Goal: Transaction & Acquisition: Purchase product/service

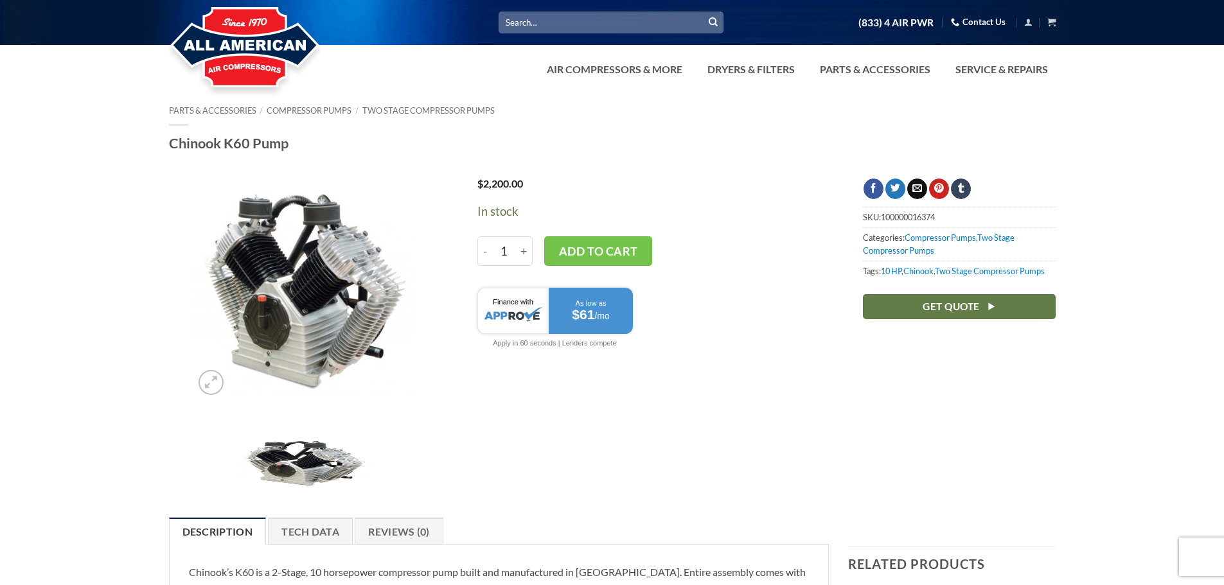
click at [969, 27] on link "Contact Us" at bounding box center [978, 22] width 55 height 20
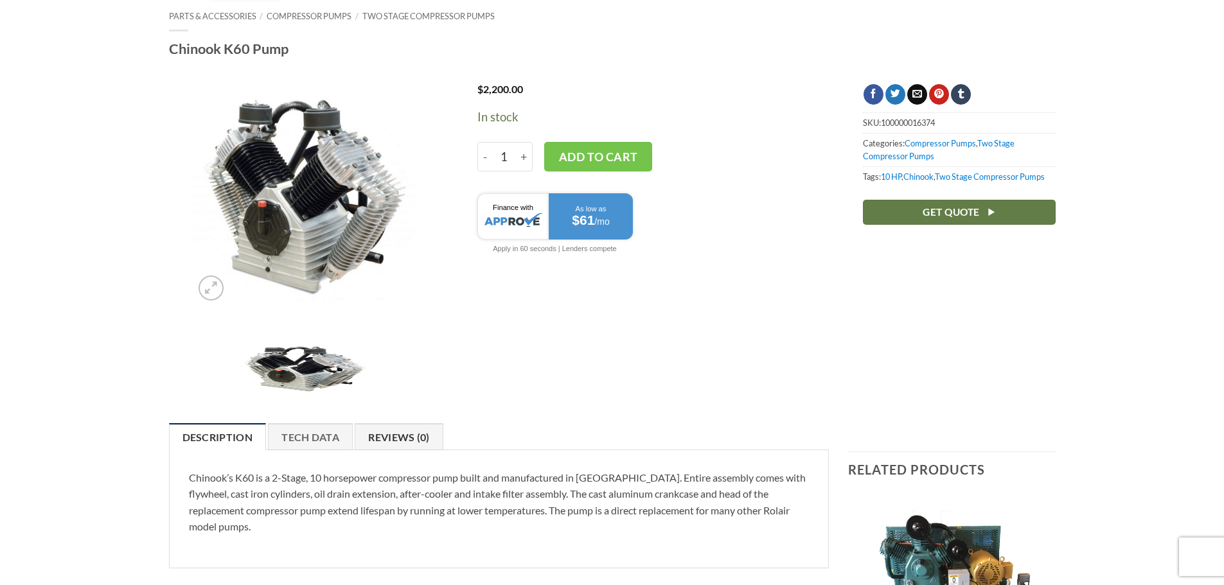
scroll to position [64, 0]
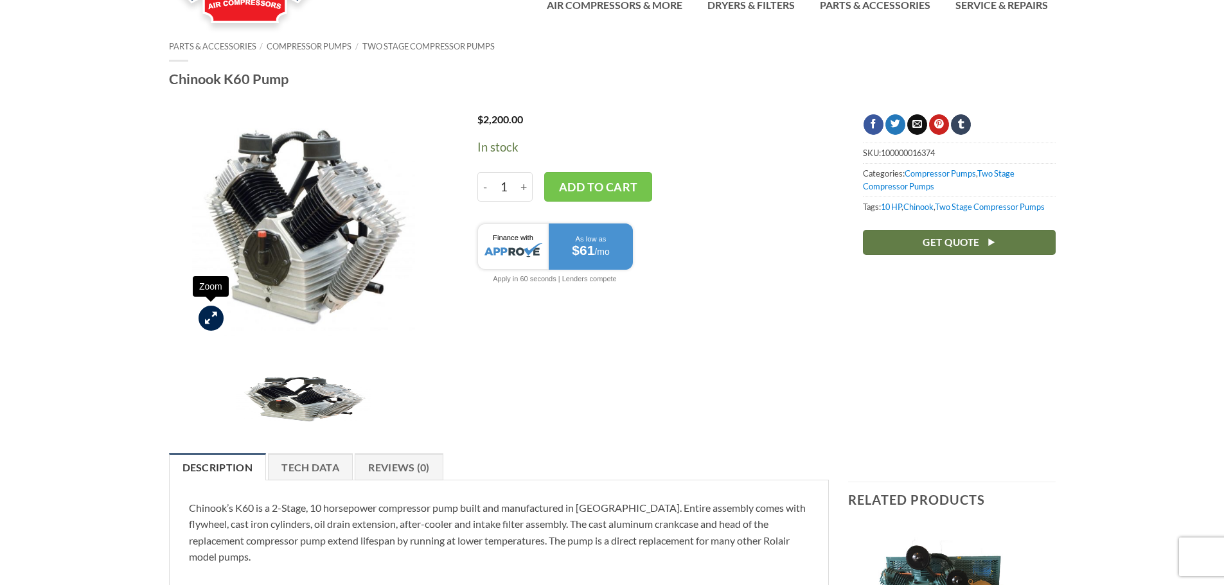
click at [213, 315] on icon "Zoom" at bounding box center [211, 318] width 12 height 14
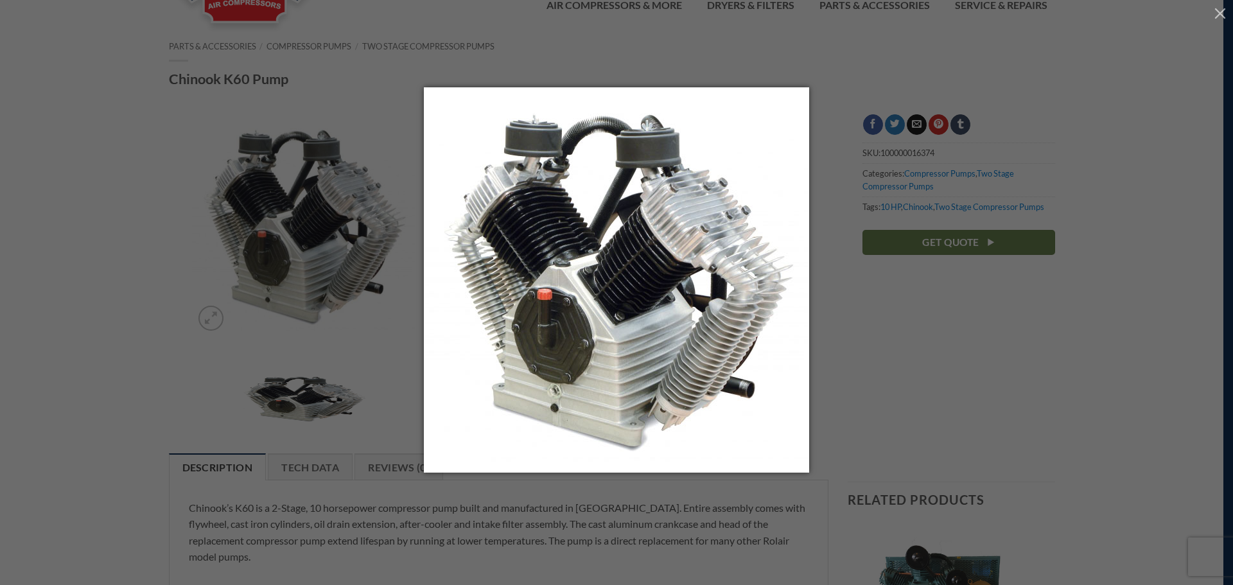
click at [609, 262] on img at bounding box center [616, 292] width 385 height 411
click at [115, 259] on div at bounding box center [616, 292] width 1233 height 585
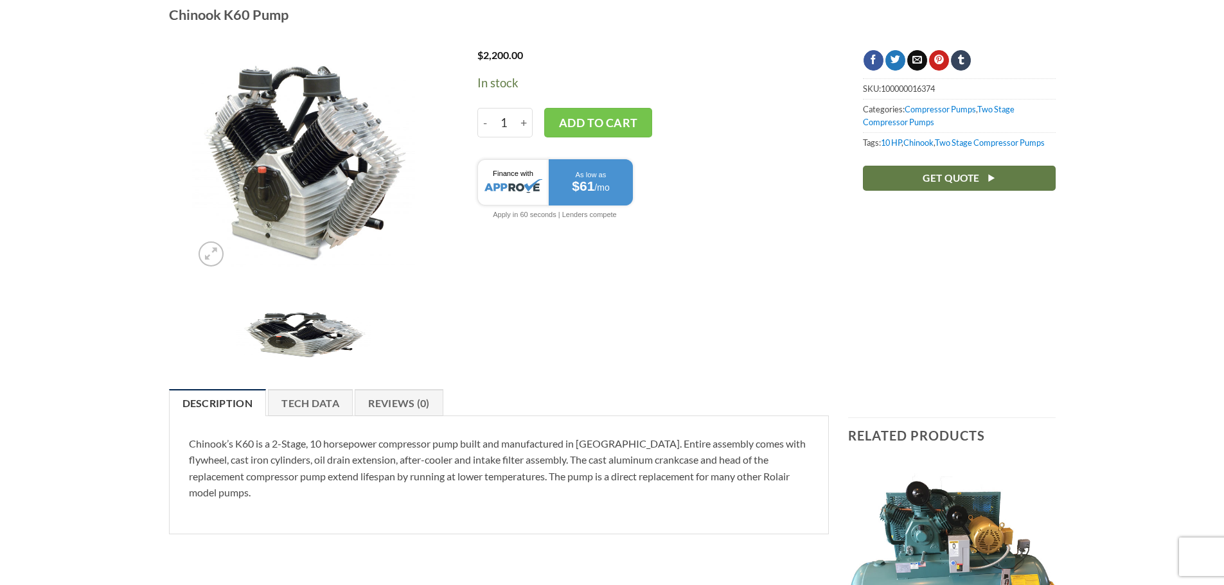
scroll to position [0, 0]
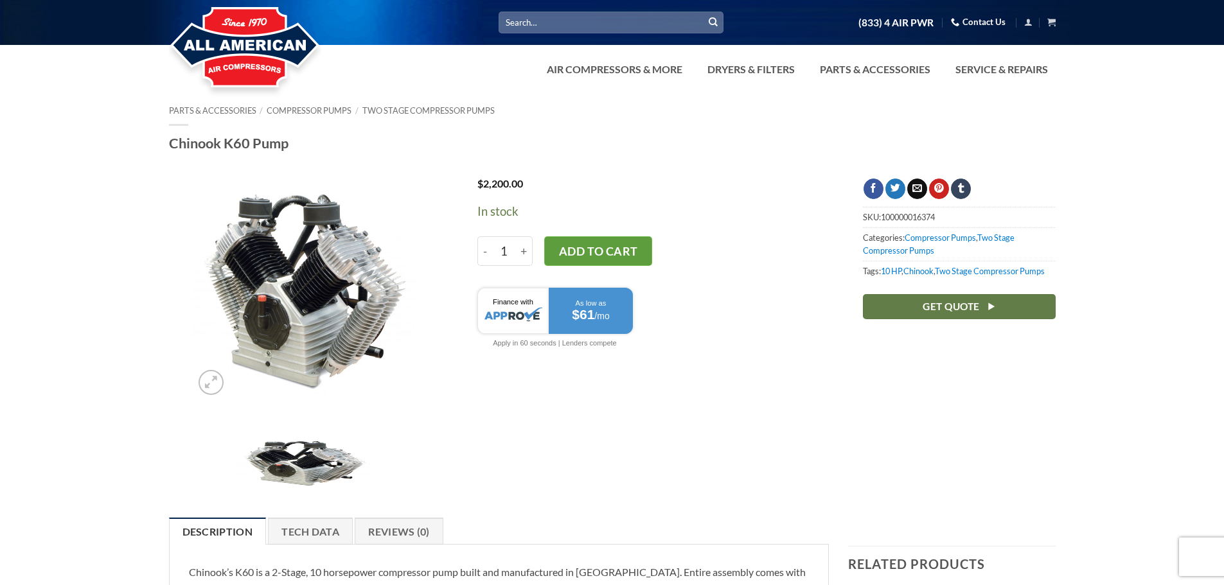
click at [596, 254] on button "Add to cart" at bounding box center [598, 251] width 108 height 30
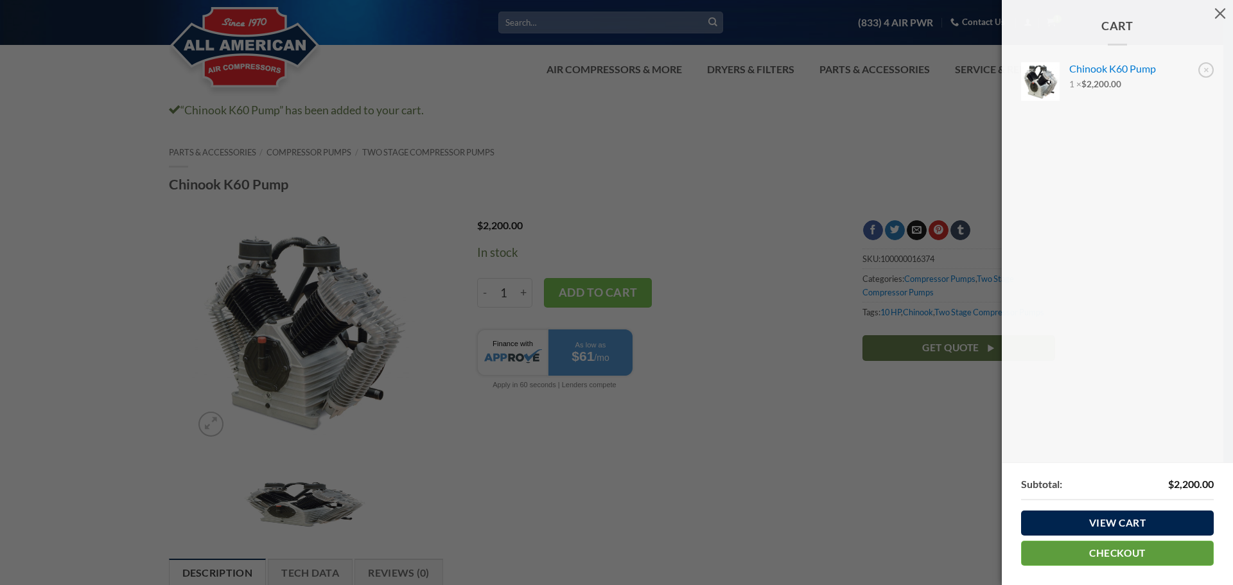
click at [1109, 553] on link "Checkout" at bounding box center [1117, 553] width 193 height 25
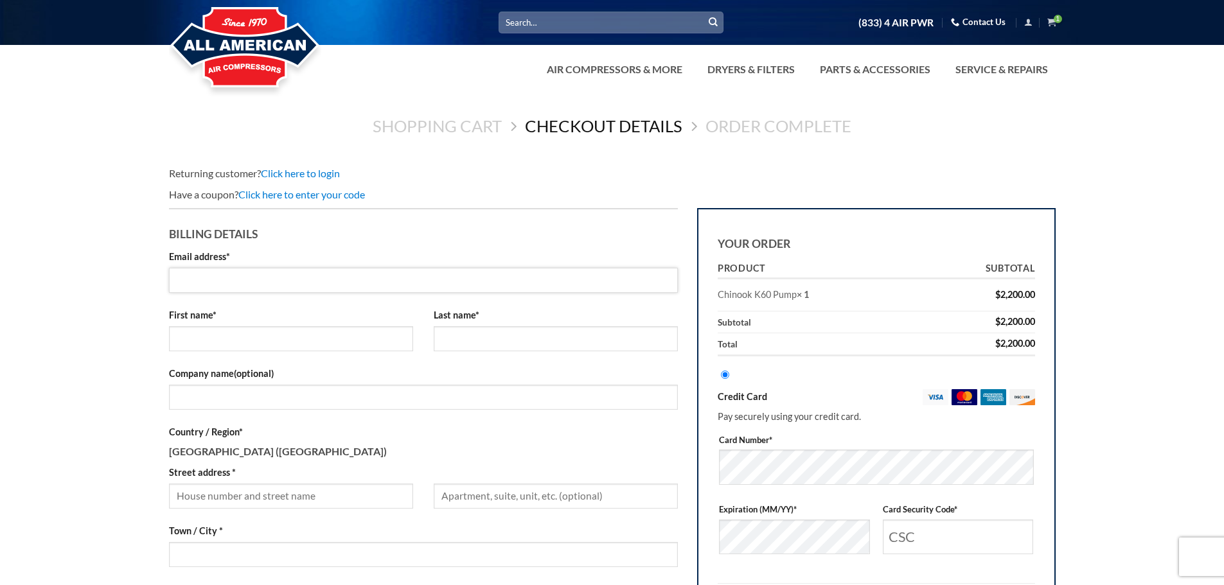
click at [285, 278] on input "Email address *" at bounding box center [423, 280] width 509 height 25
type input "alex@libertystonefabricators.com"
type input "ALex"
type input "Vassaux"
type input "a"
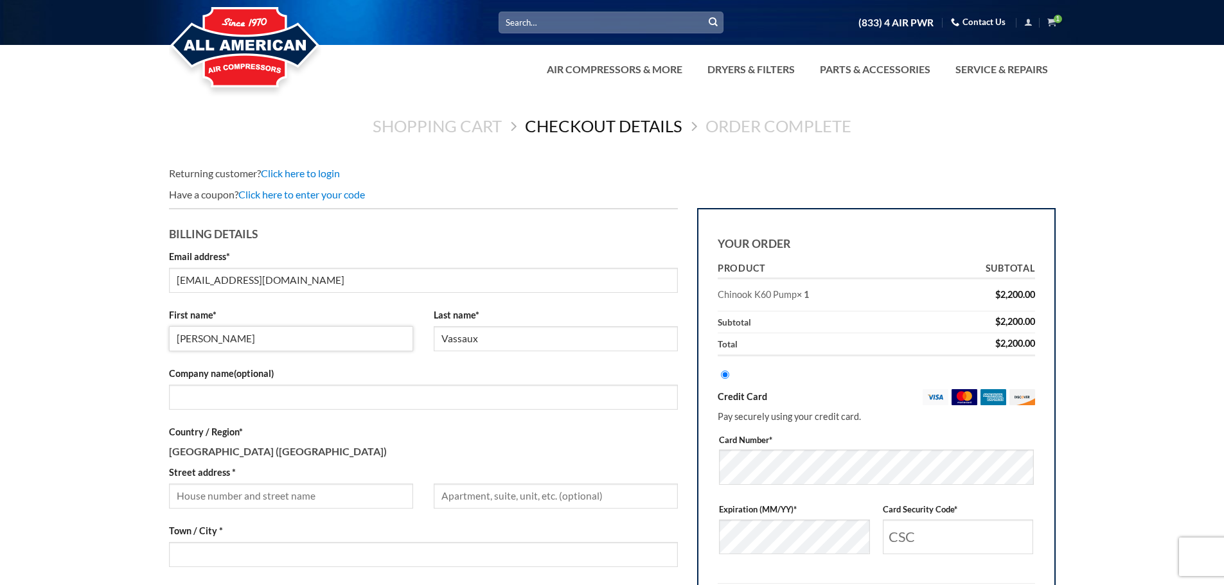
type input "Alex"
type input "Liberty Stone Fabricators Inc"
type input "[STREET_ADDRESS][PERSON_NAME]"
type input "North Hollywood"
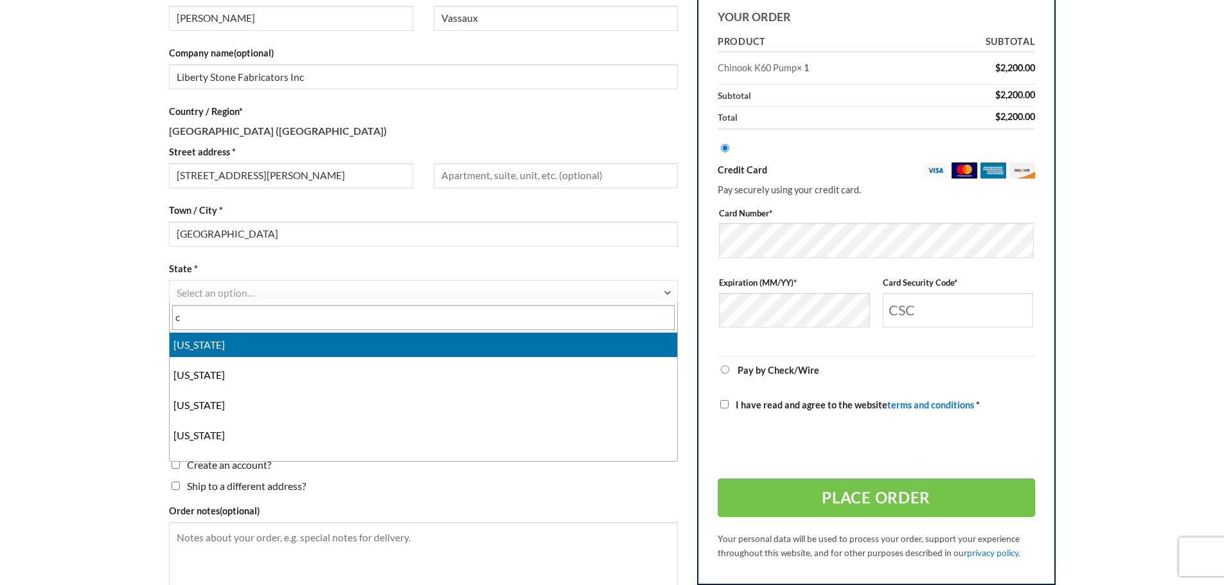
select select "CA"
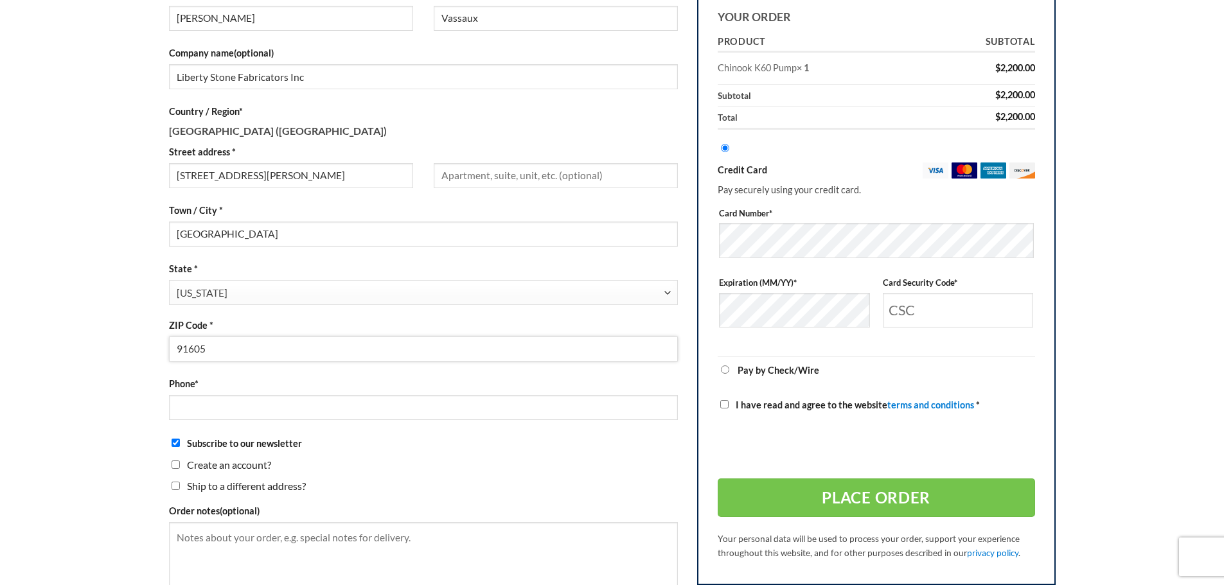
type input "91605"
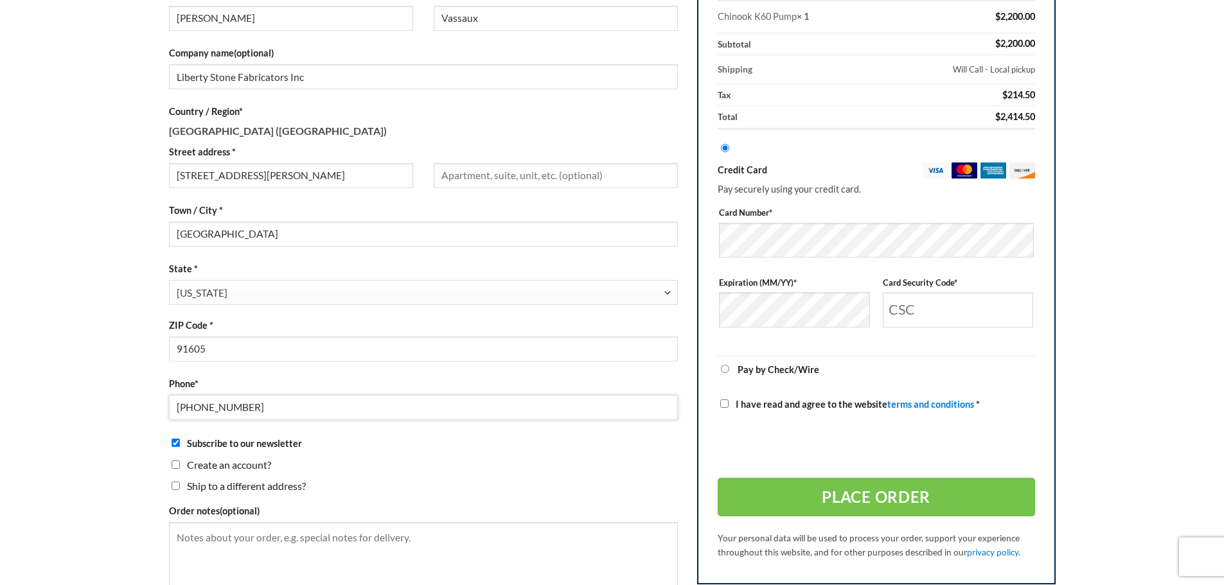
type input "[PHONE_NUMBER]"
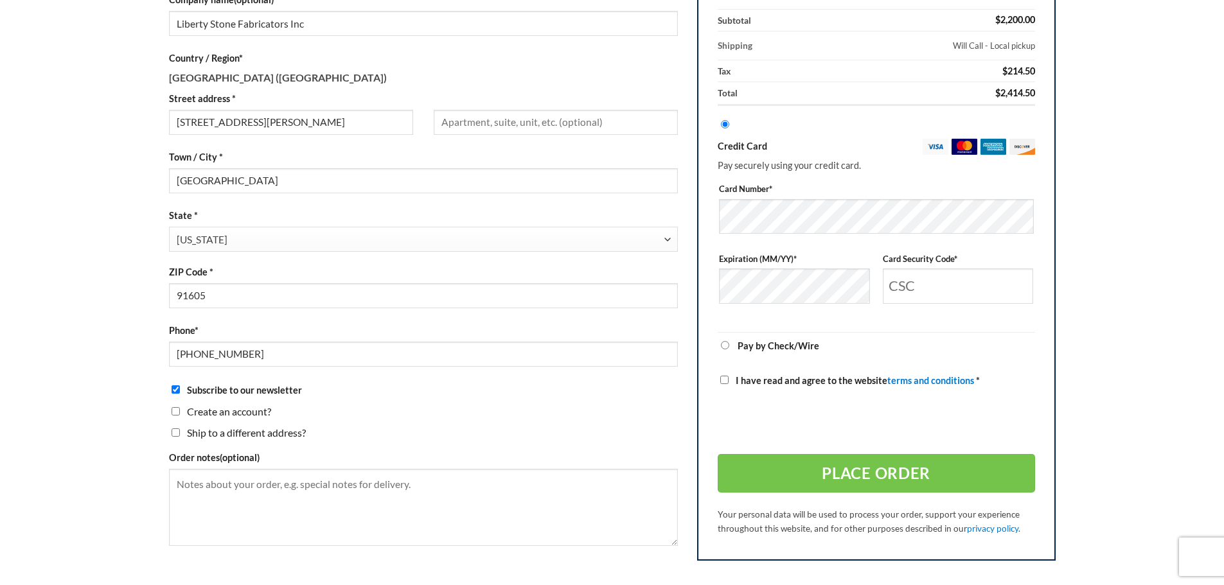
scroll to position [385, 0]
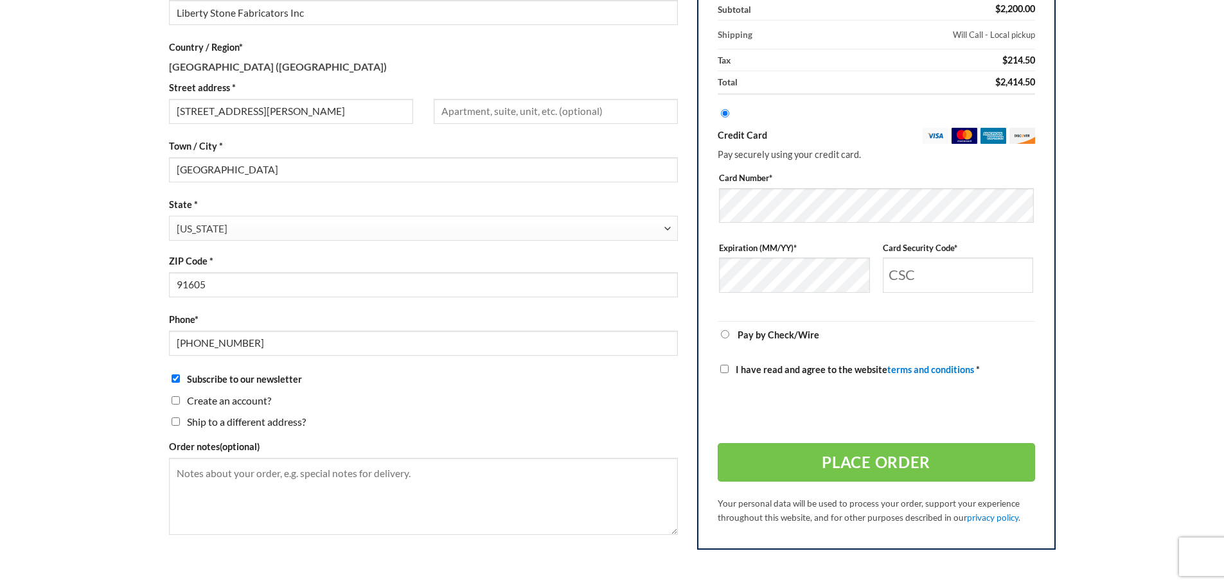
click at [175, 378] on input "Subscribe to our newsletter" at bounding box center [176, 379] width 8 height 8
checkbox input "false"
click at [176, 398] on input "Create an account?" at bounding box center [176, 400] width 8 height 8
checkbox input "true"
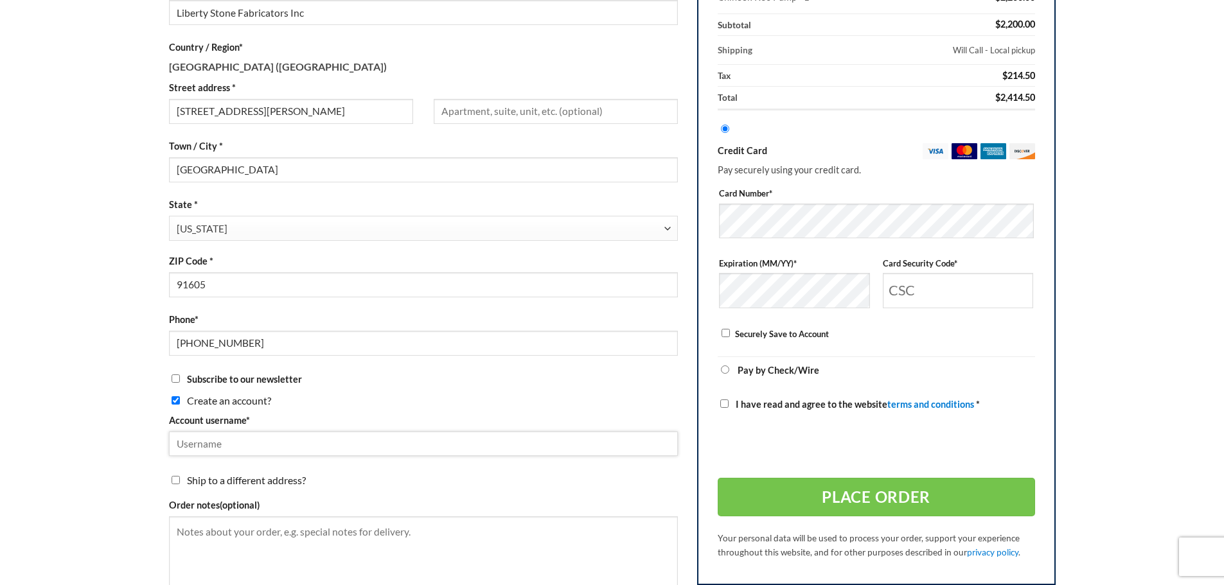
click at [229, 444] on input "Account username *" at bounding box center [423, 444] width 509 height 25
type input "s"
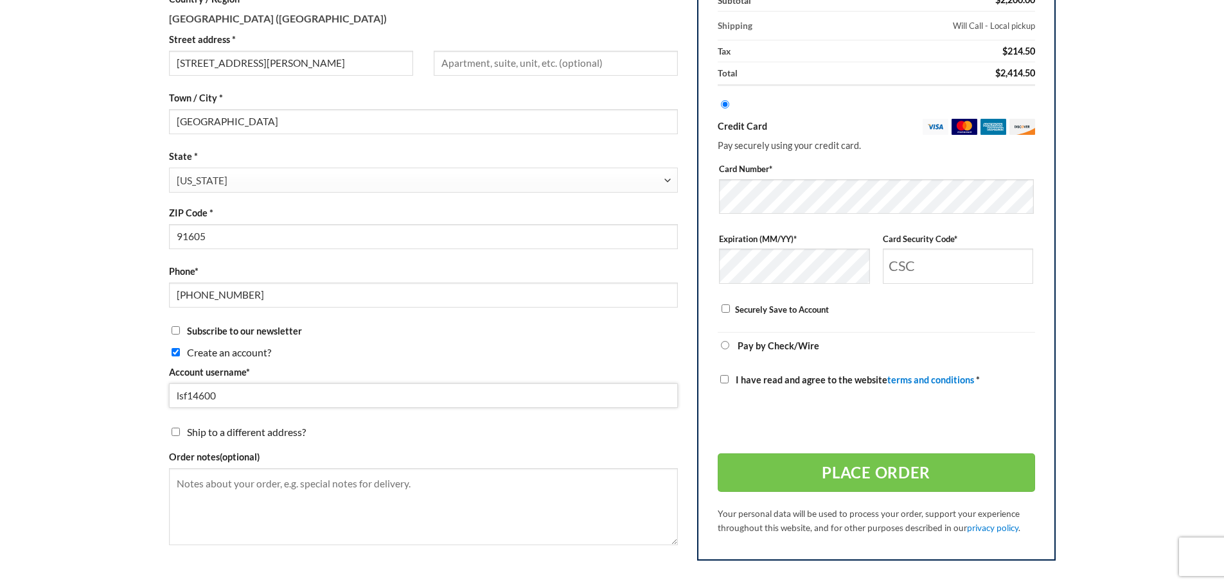
scroll to position [513, 0]
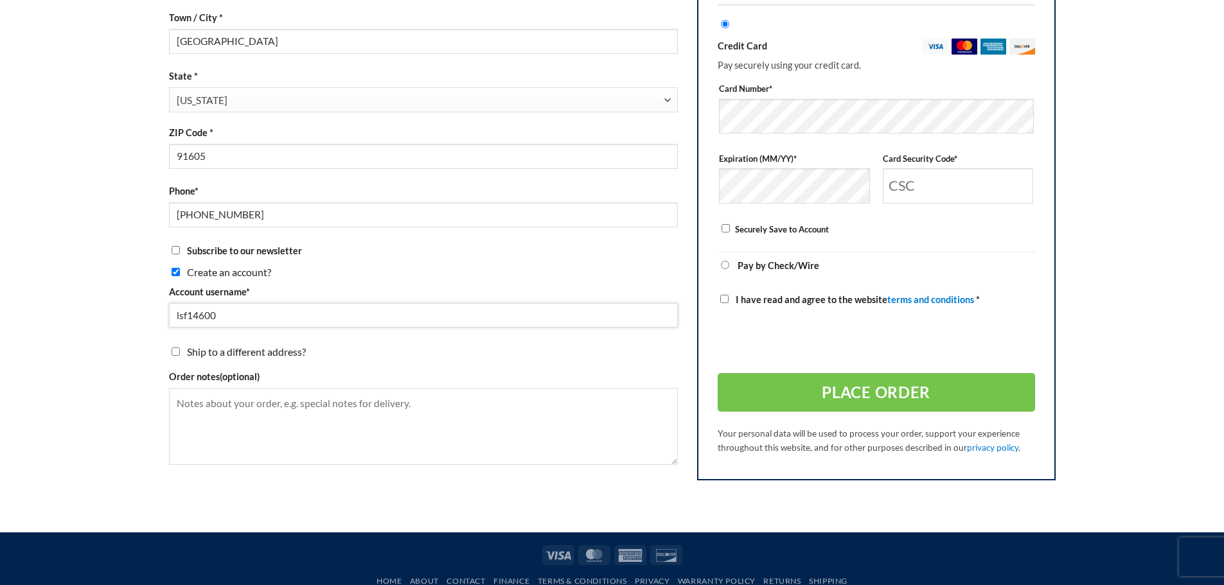
type input "lsf14600"
click at [216, 406] on textarea "Order notes (optional)" at bounding box center [423, 426] width 509 height 77
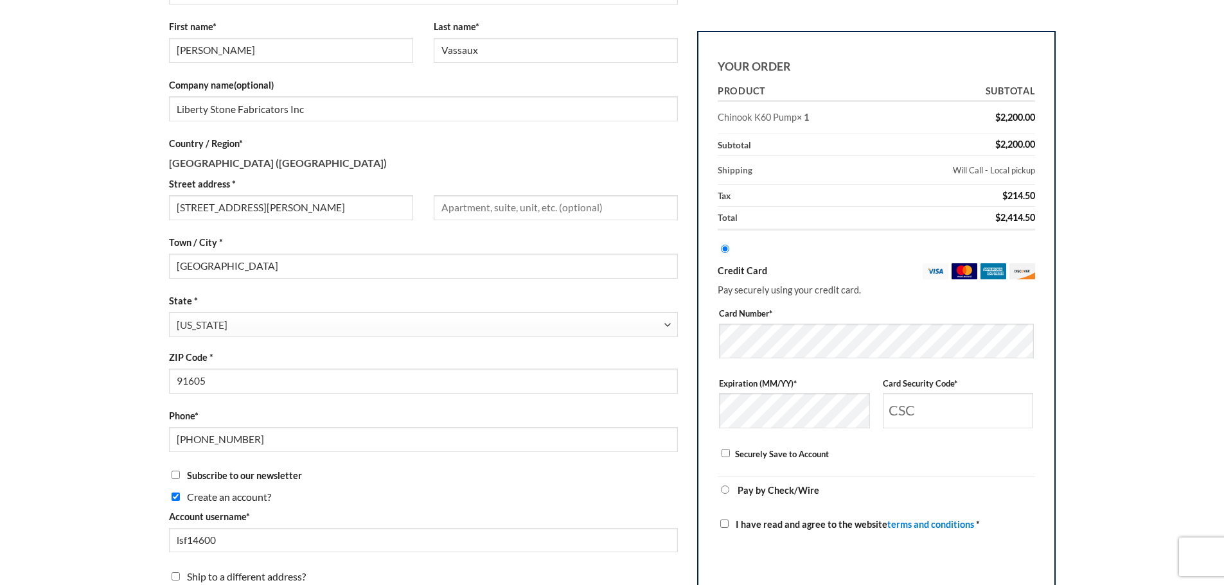
scroll to position [257, 0]
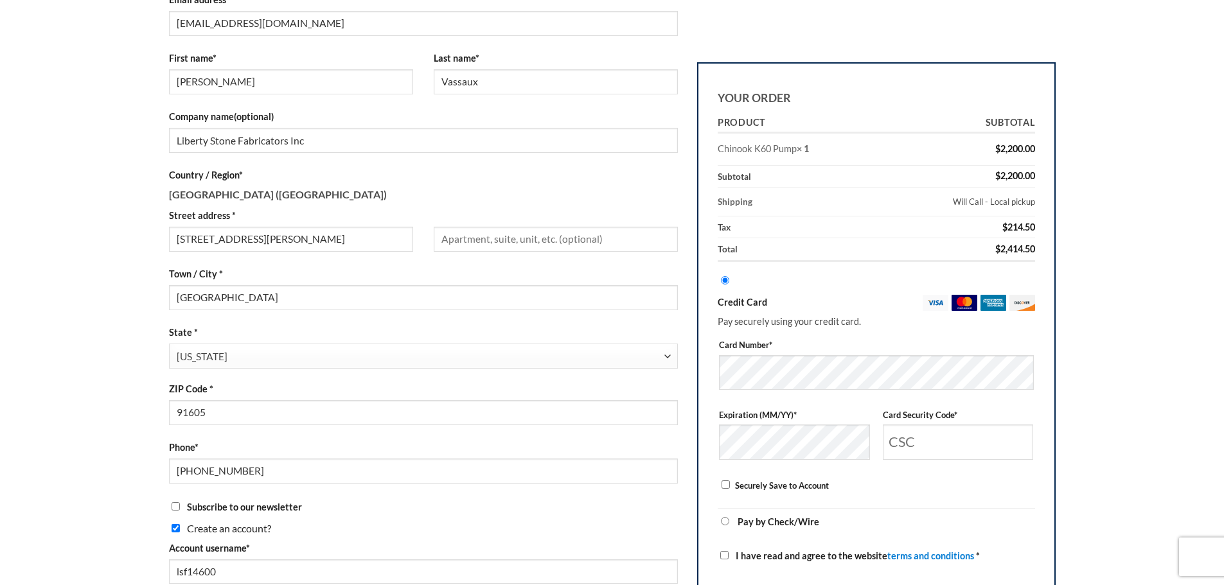
type textarea "**WILLCALL**"
click at [912, 441] on input "Card Security Code *" at bounding box center [958, 442] width 151 height 35
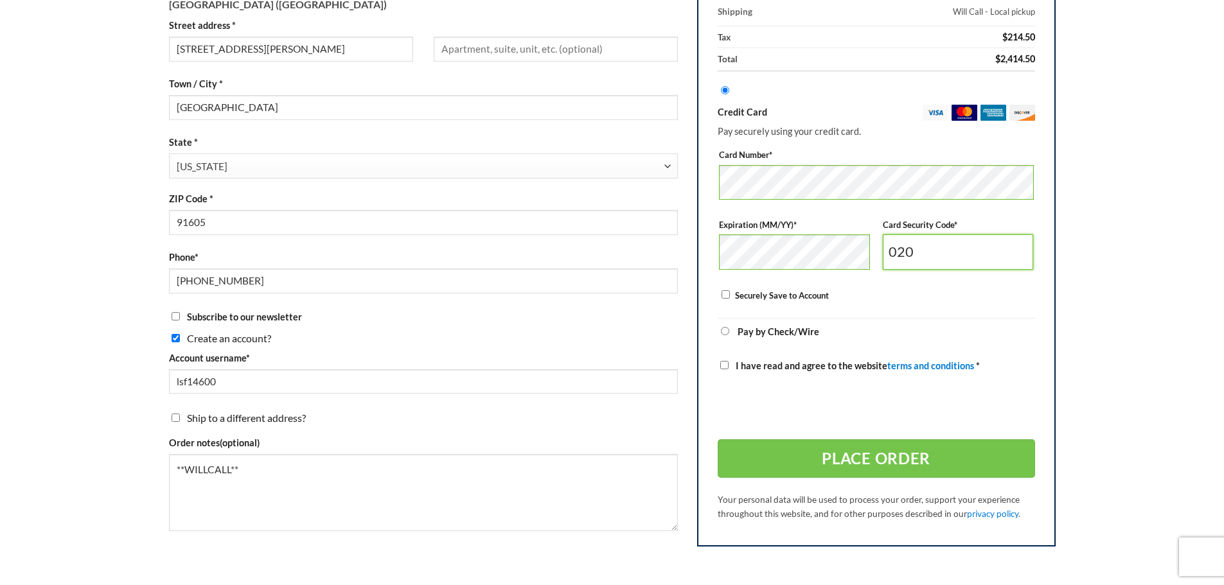
scroll to position [450, 0]
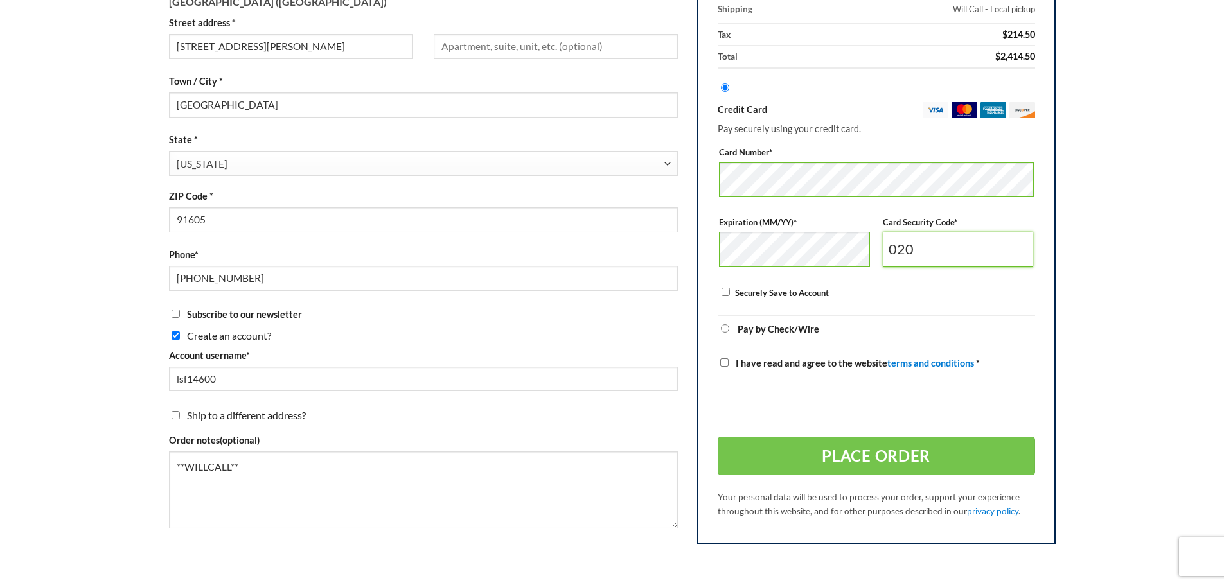
type input "020"
click at [768, 292] on label "Securely Save to Account" at bounding box center [782, 293] width 94 height 10
click at [730, 292] on input "Securely Save to Account" at bounding box center [725, 292] width 8 height 8
checkbox input "true"
click at [752, 363] on span "I have read and agree to the website terms and conditions" at bounding box center [855, 363] width 238 height 11
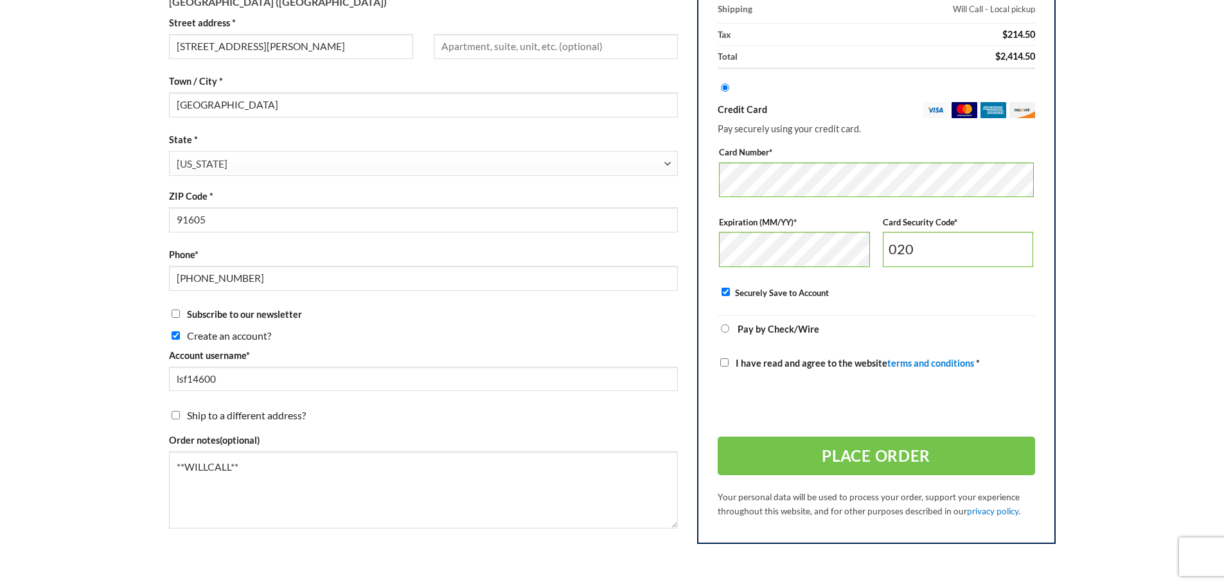
click at [729, 363] on input "I have read and agree to the website terms and conditions *" at bounding box center [724, 362] width 8 height 8
checkbox input "true"
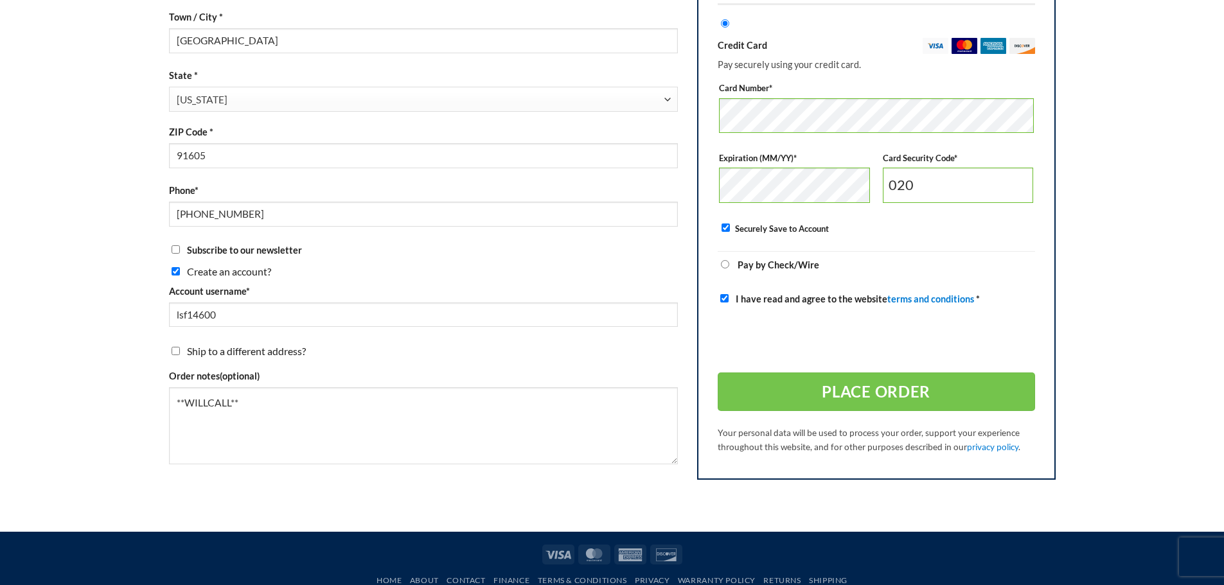
scroll to position [575, 0]
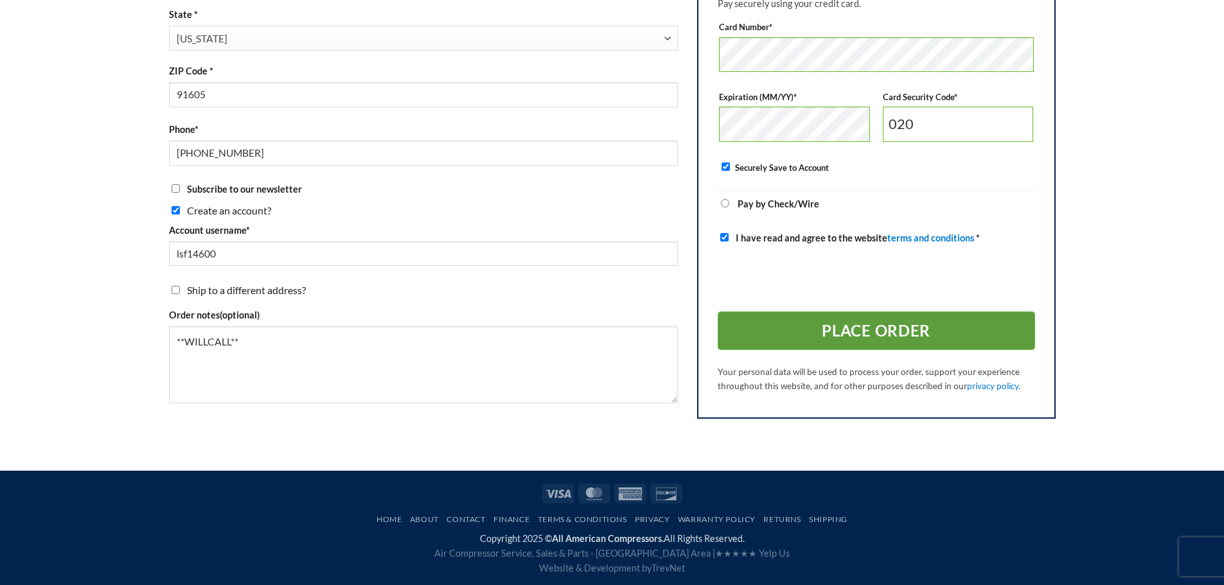
click at [852, 333] on button "Place order" at bounding box center [876, 331] width 317 height 39
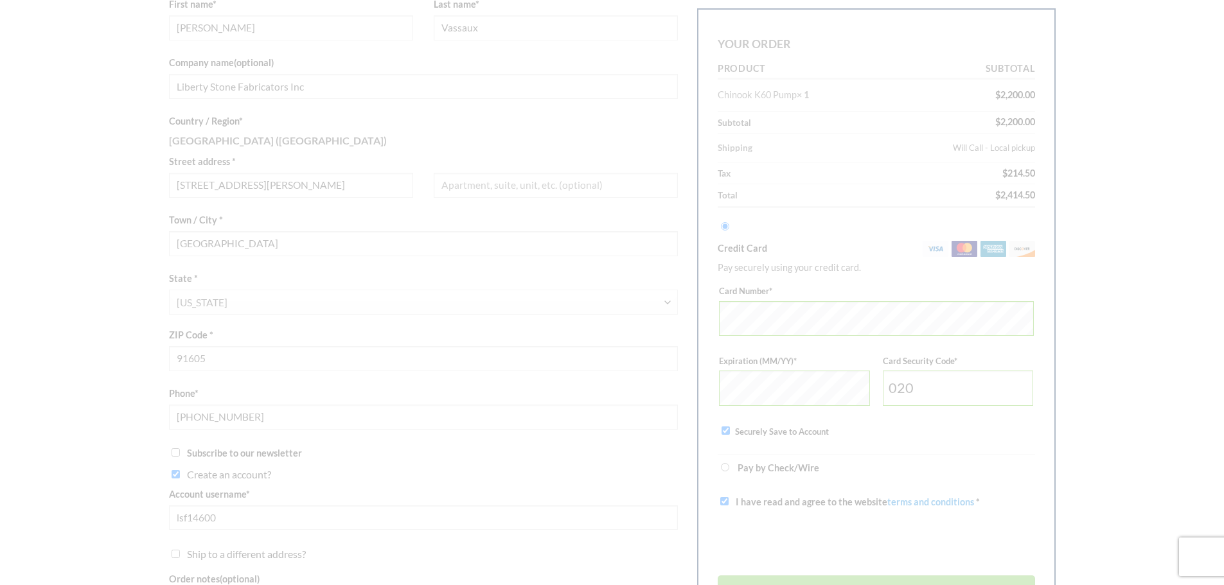
scroll to position [254, 0]
